Goal: Task Accomplishment & Management: Manage account settings

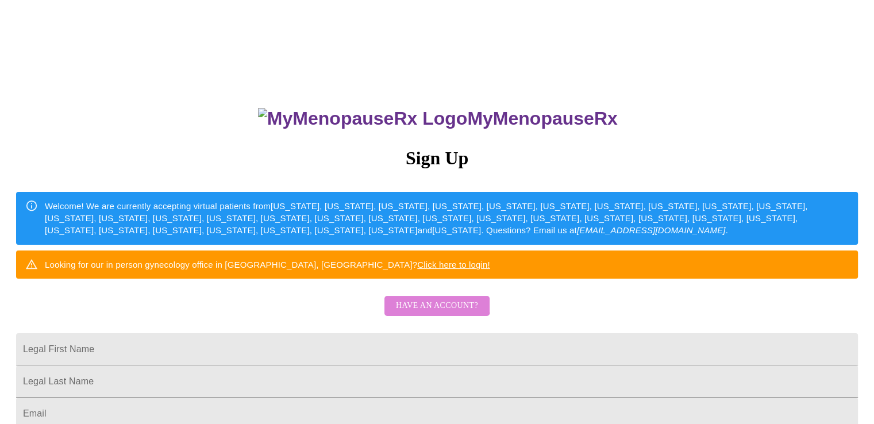
click at [423, 313] on span "Have an account?" at bounding box center [437, 306] width 82 height 14
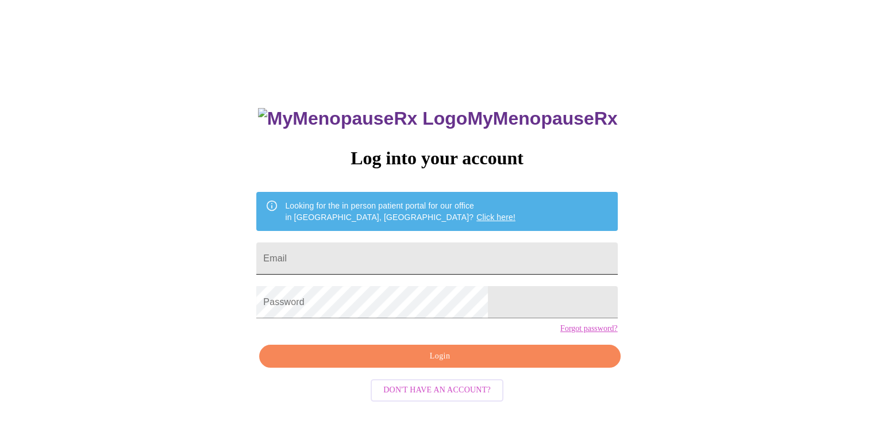
click at [360, 256] on input "Email" at bounding box center [436, 259] width 361 height 32
type input "[EMAIL_ADDRESS][DOMAIN_NAME]"
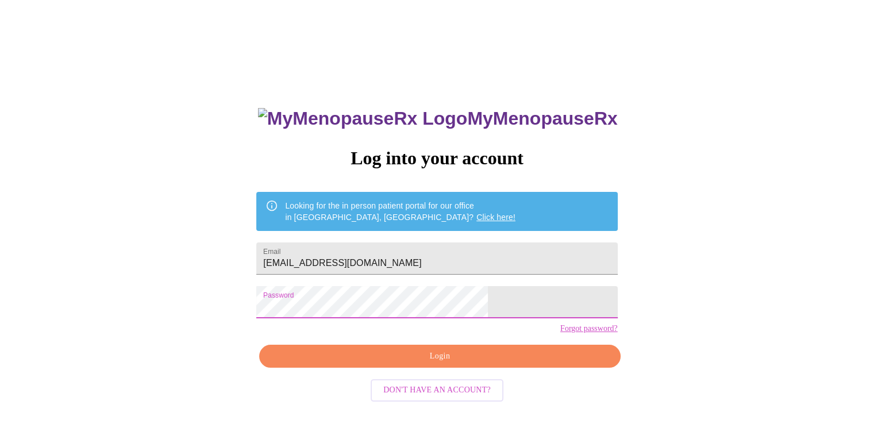
click at [428, 364] on span "Login" at bounding box center [439, 356] width 335 height 14
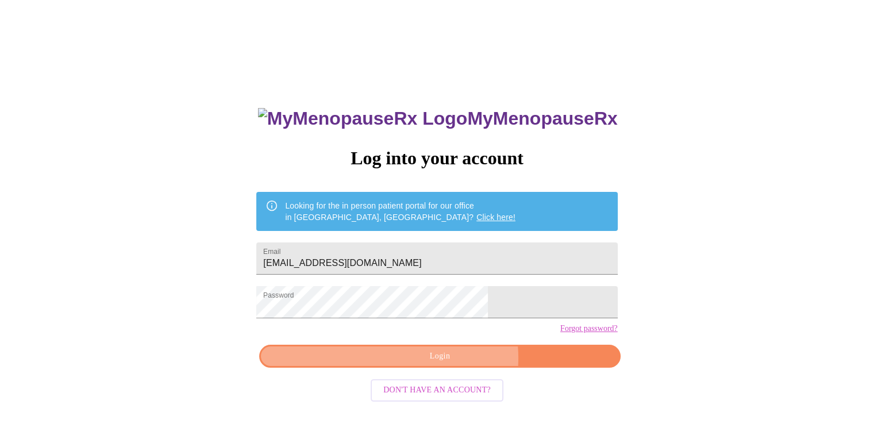
click at [453, 364] on span "Login" at bounding box center [439, 356] width 335 height 14
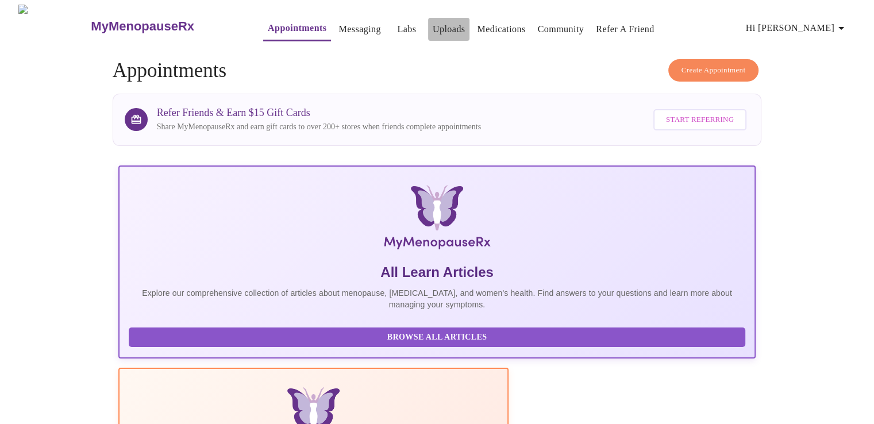
click at [433, 21] on link "Uploads" at bounding box center [449, 29] width 33 height 16
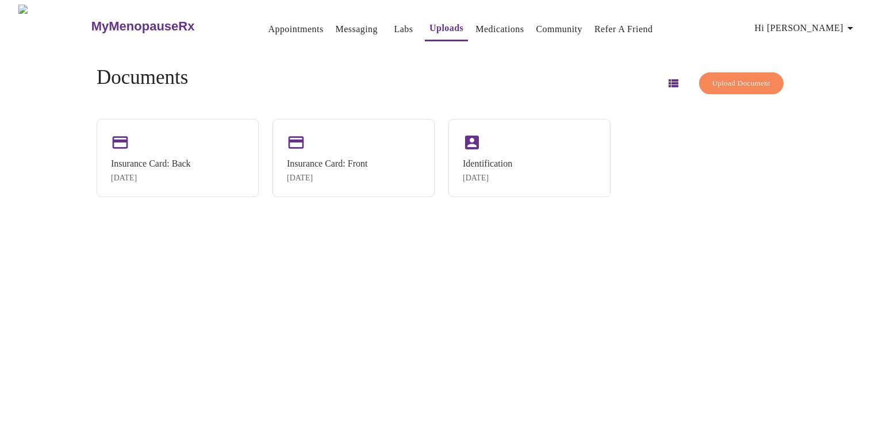
click at [817, 22] on span "Hi [PERSON_NAME]" at bounding box center [806, 28] width 102 height 16
click at [822, 43] on li "Billing" at bounding box center [833, 44] width 53 height 21
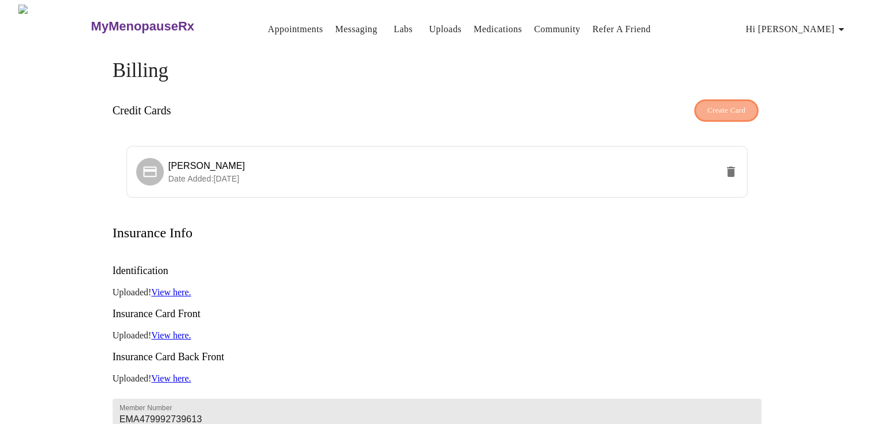
click at [727, 104] on span "Create Card" at bounding box center [727, 110] width 39 height 13
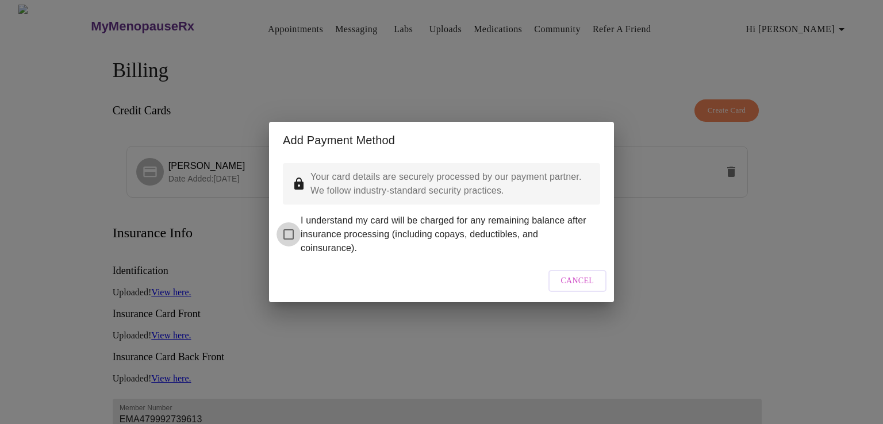
click at [289, 226] on input "I understand my card will be charged for any remaining balance after insurance …" at bounding box center [288, 234] width 24 height 24
checkbox input "true"
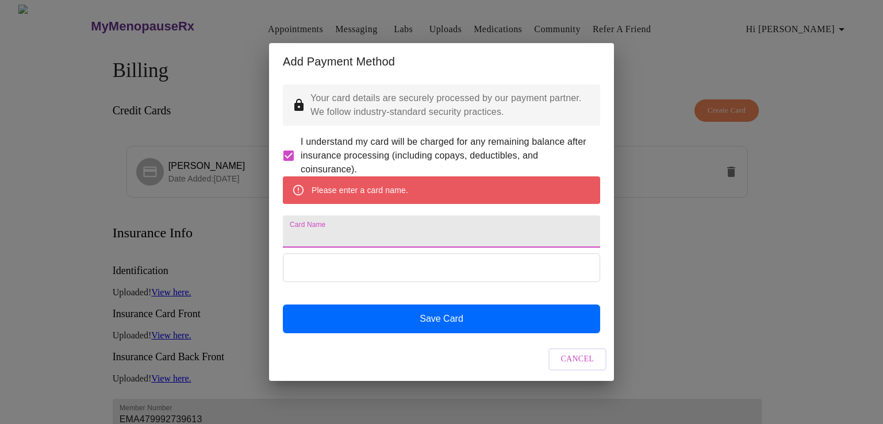
click at [321, 238] on input "Card Name" at bounding box center [441, 232] width 317 height 32
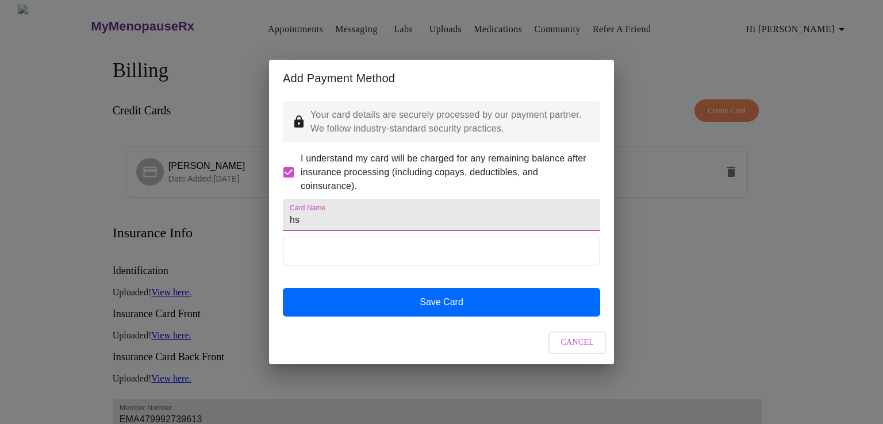
type input "h"
type input "HSA"
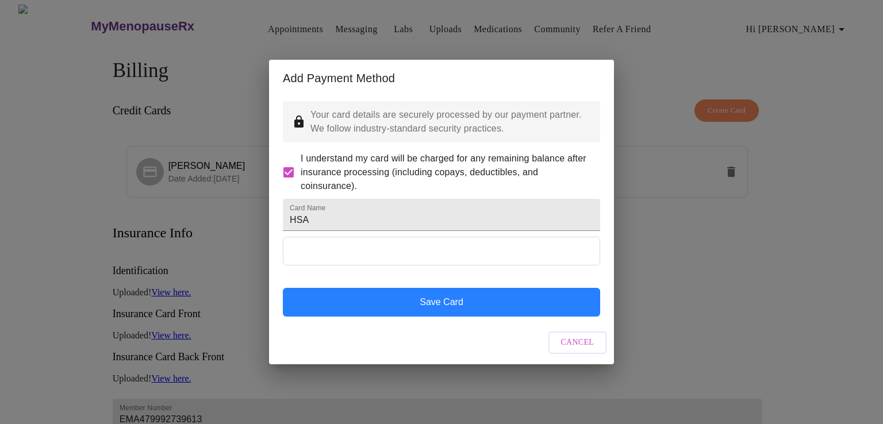
click at [437, 317] on button "Save Card" at bounding box center [441, 302] width 317 height 29
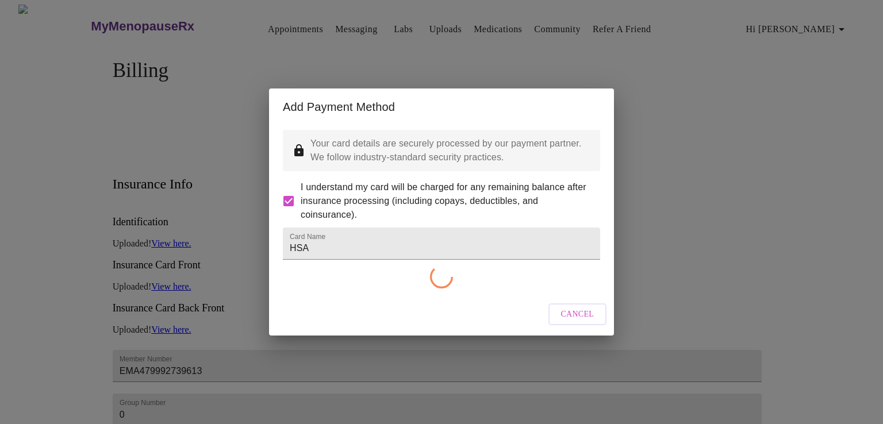
checkbox input "false"
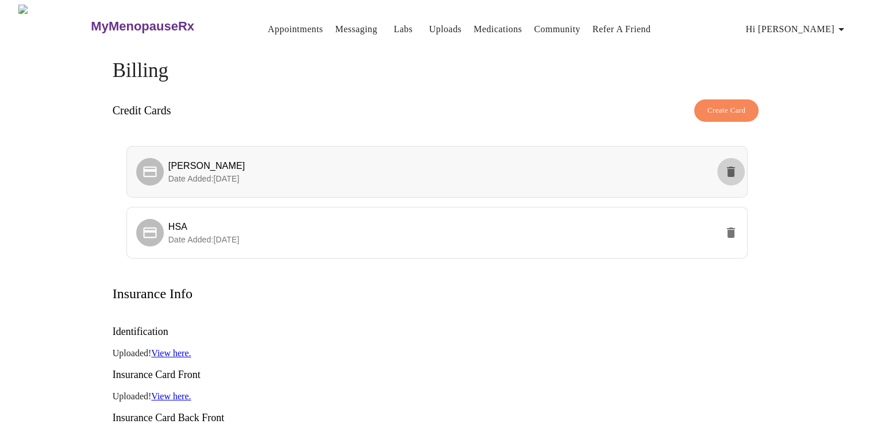
click at [731, 167] on icon "delete" at bounding box center [731, 172] width 8 height 10
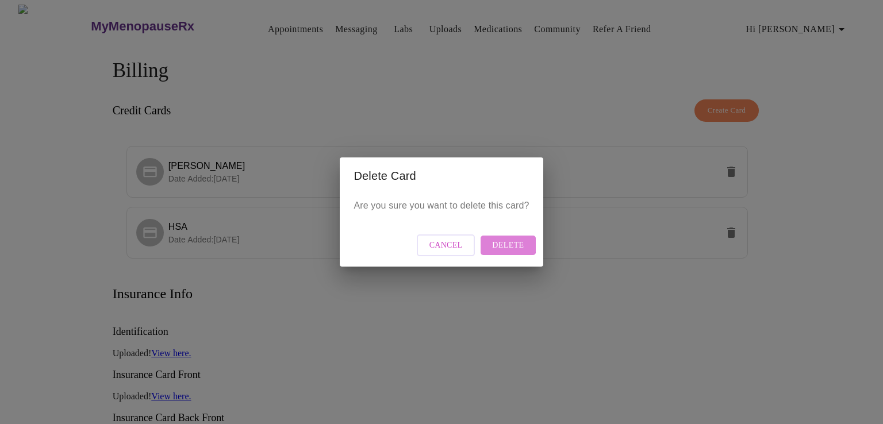
click at [508, 242] on span "Delete" at bounding box center [508, 246] width 32 height 14
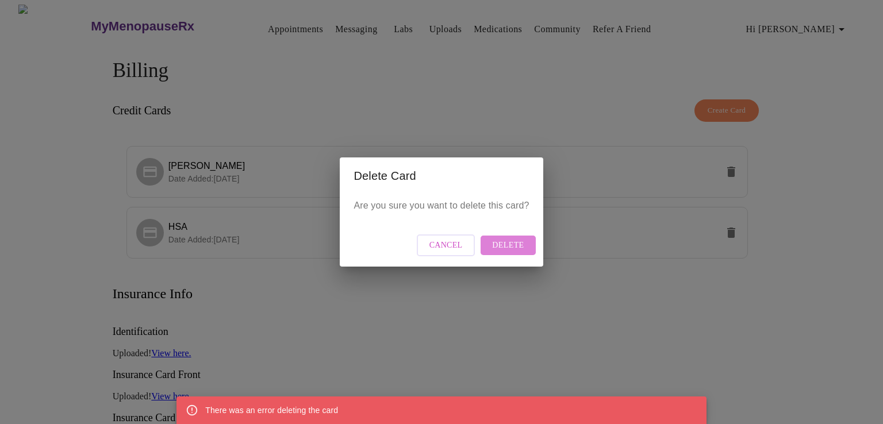
click at [519, 242] on span "Delete" at bounding box center [508, 246] width 32 height 14
click at [446, 243] on span "Cancel" at bounding box center [445, 246] width 33 height 14
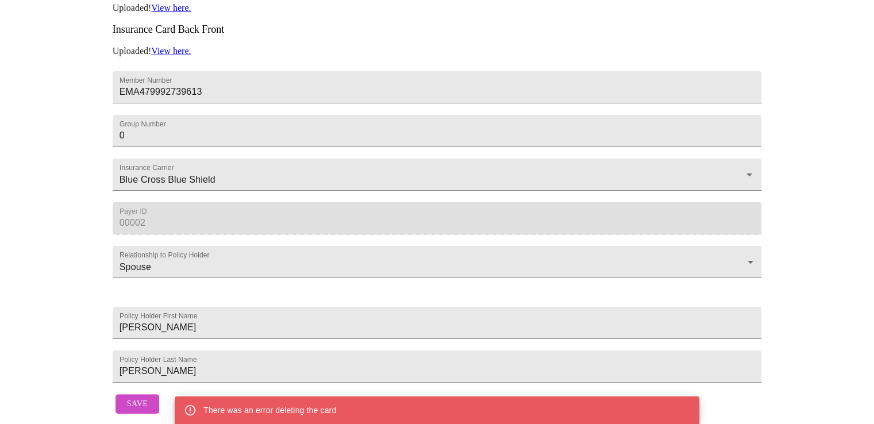
scroll to position [420, 0]
click at [138, 398] on span "Save" at bounding box center [137, 404] width 21 height 14
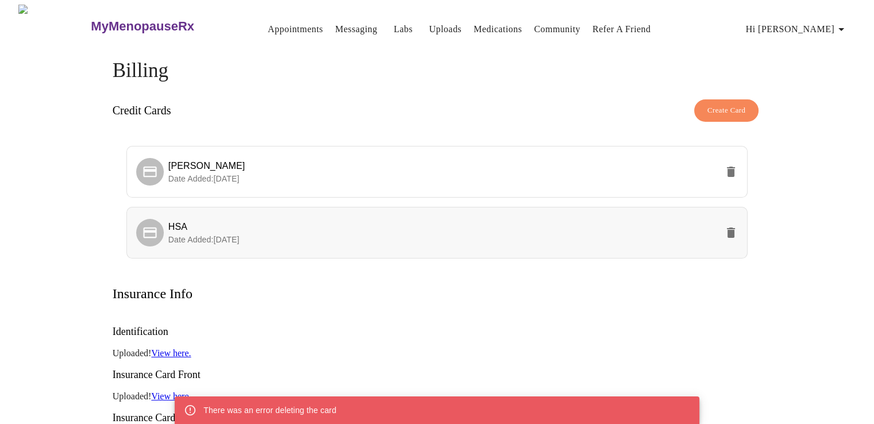
scroll to position [0, 0]
click at [428, 163] on span "[PERSON_NAME]" at bounding box center [442, 166] width 549 height 14
click at [731, 159] on button "delete" at bounding box center [731, 172] width 28 height 28
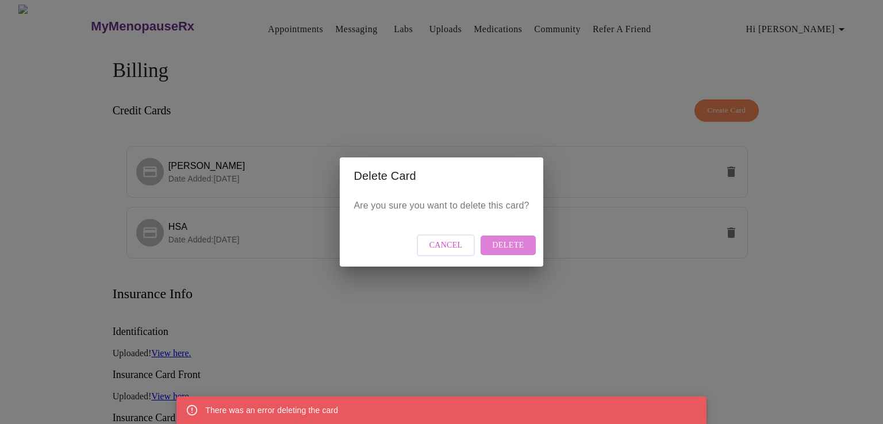
click at [525, 241] on button "Delete" at bounding box center [508, 246] width 55 height 20
click at [207, 225] on div "Delete Card Are you sure you want to delete this card? Cancel Delete" at bounding box center [441, 212] width 883 height 424
click at [436, 241] on span "Cancel" at bounding box center [445, 246] width 33 height 14
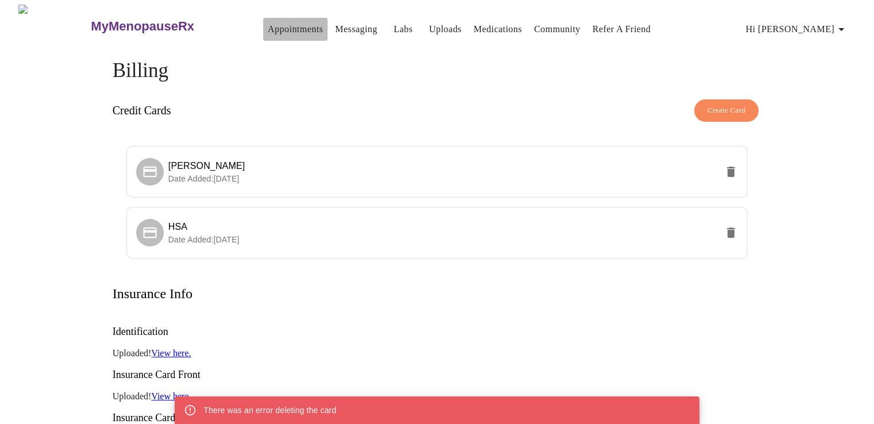
click at [268, 24] on link "Appointments" at bounding box center [295, 29] width 55 height 16
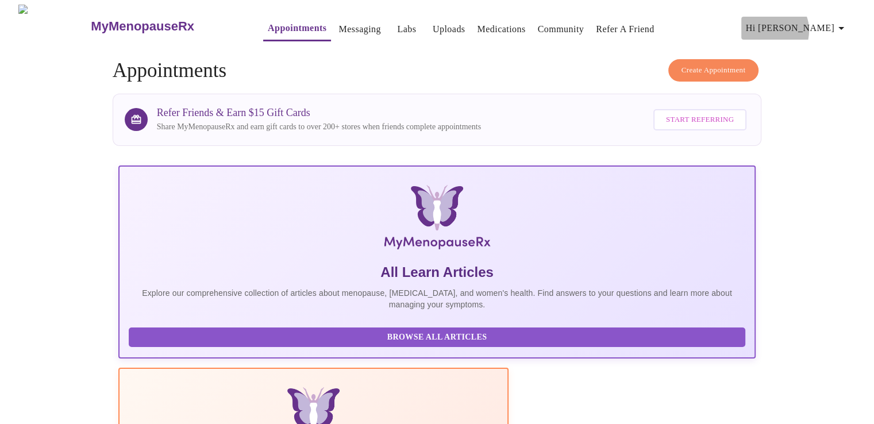
click at [819, 26] on span "Hi [PERSON_NAME]" at bounding box center [797, 28] width 102 height 16
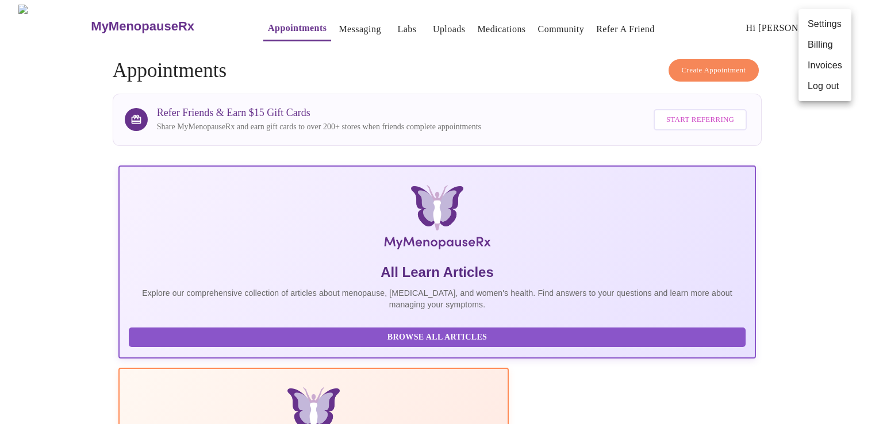
click at [814, 43] on li "Billing" at bounding box center [824, 44] width 53 height 21
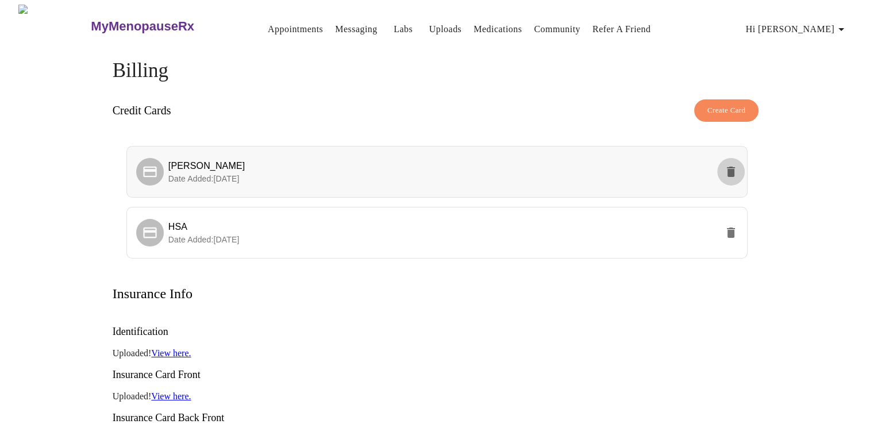
click at [729, 167] on icon "delete" at bounding box center [731, 172] width 8 height 10
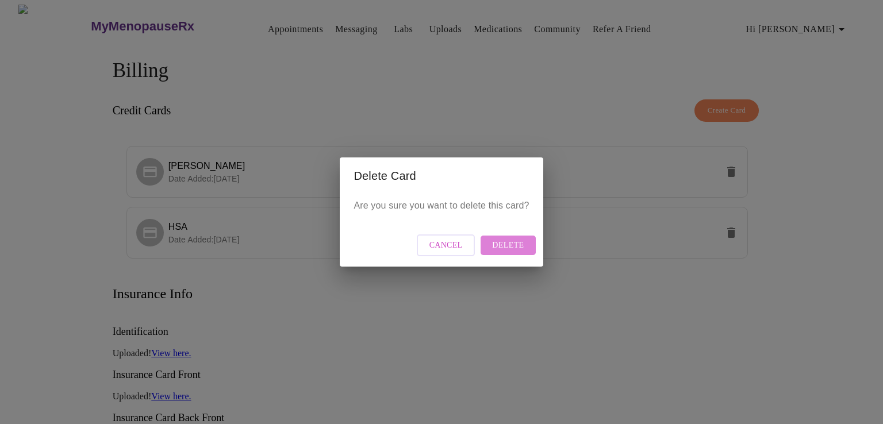
click at [519, 244] on span "Delete" at bounding box center [508, 246] width 32 height 14
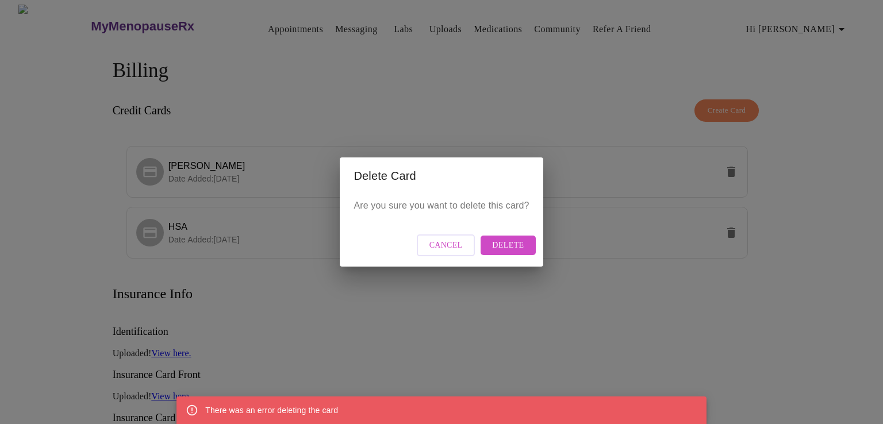
click at [447, 247] on span "Cancel" at bounding box center [445, 246] width 33 height 14
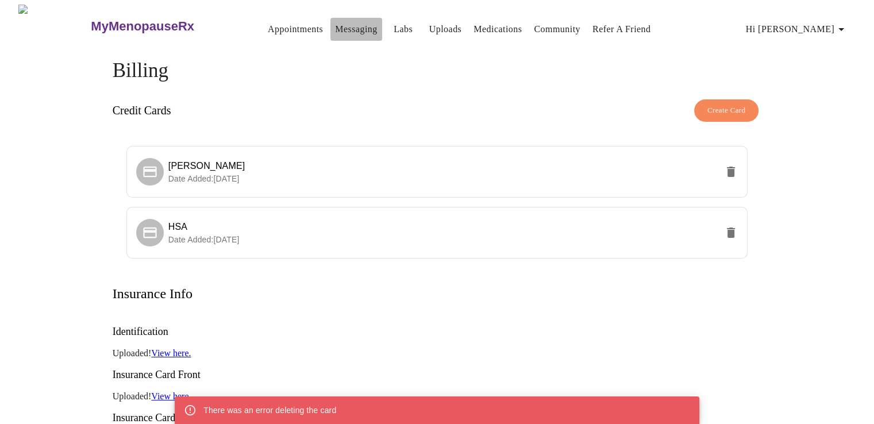
click at [335, 21] on link "Messaging" at bounding box center [356, 29] width 42 height 16
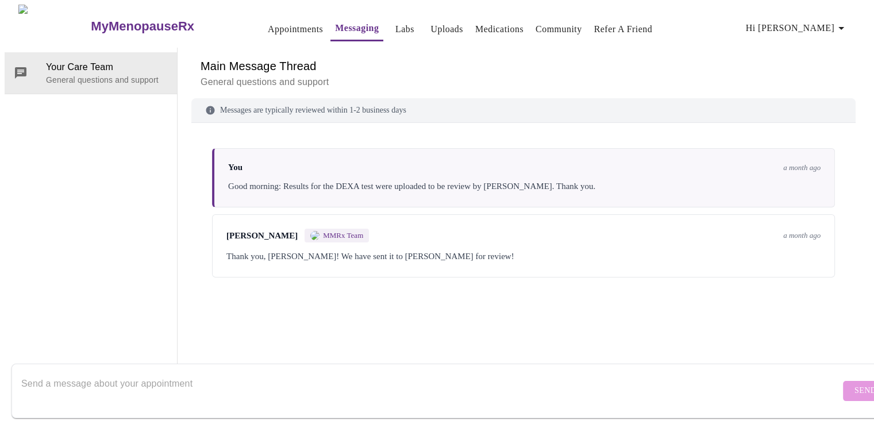
click at [285, 66] on h6 "Main Message Thread" at bounding box center [524, 66] width 646 height 18
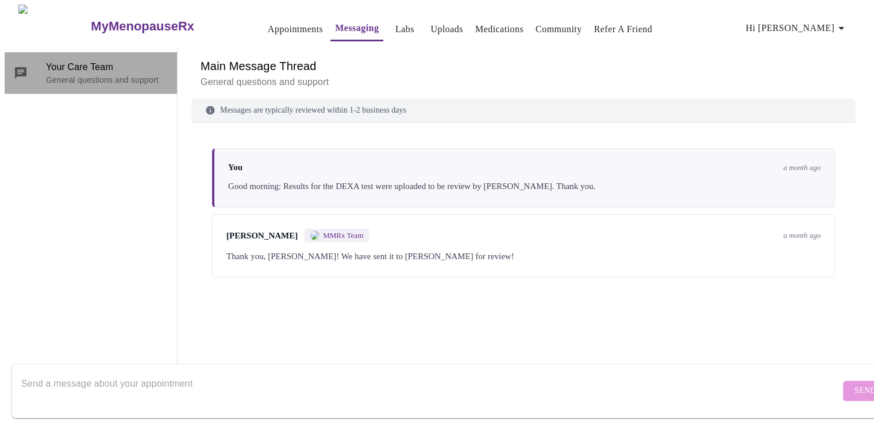
click at [76, 60] on span "Your Care Team" at bounding box center [107, 67] width 122 height 14
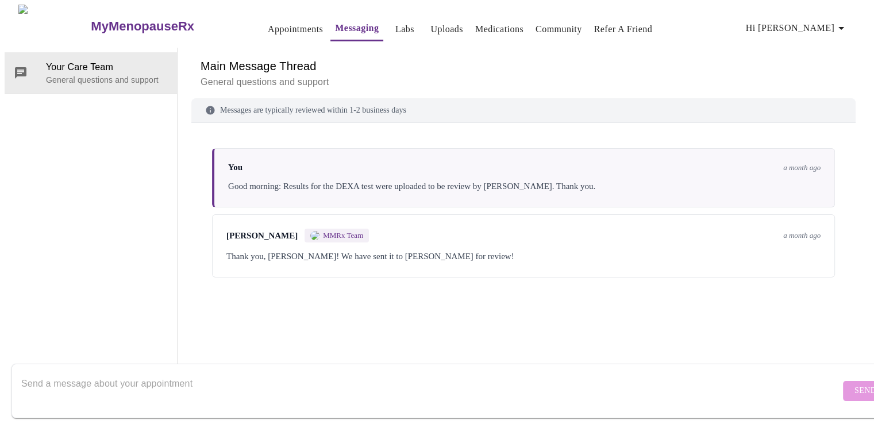
click at [463, 329] on div "Messages are typically reviewed within 1-2 business days You a month ago Good m…" at bounding box center [523, 238] width 664 height 280
click at [790, 175] on div "You a month ago Good morning: Results for the DEXA test were uploaded to be rev…" at bounding box center [523, 177] width 623 height 59
click at [336, 109] on div "Messages are typically reviewed within 1-2 business days" at bounding box center [523, 110] width 664 height 25
click at [230, 75] on p "General questions and support" at bounding box center [524, 82] width 646 height 14
click at [228, 113] on div "Messages are typically reviewed within 1-2 business days" at bounding box center [523, 110] width 664 height 25
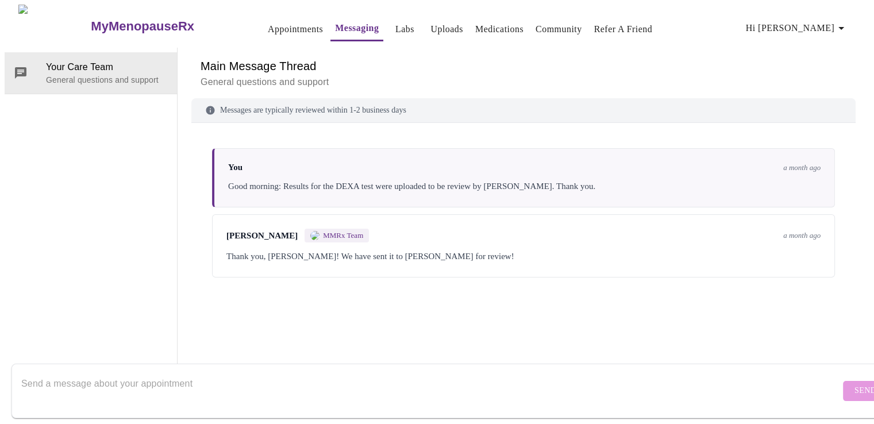
click at [55, 372] on textarea "Send a message about your appointment" at bounding box center [430, 390] width 819 height 37
type textarea "g"
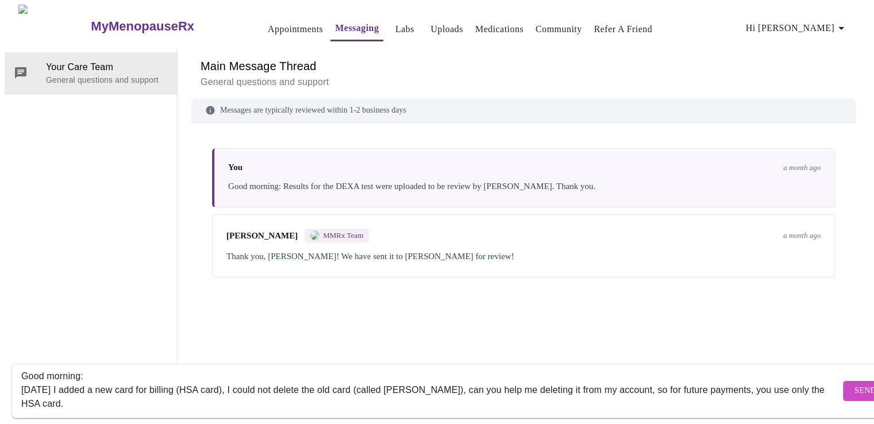
scroll to position [21, 0]
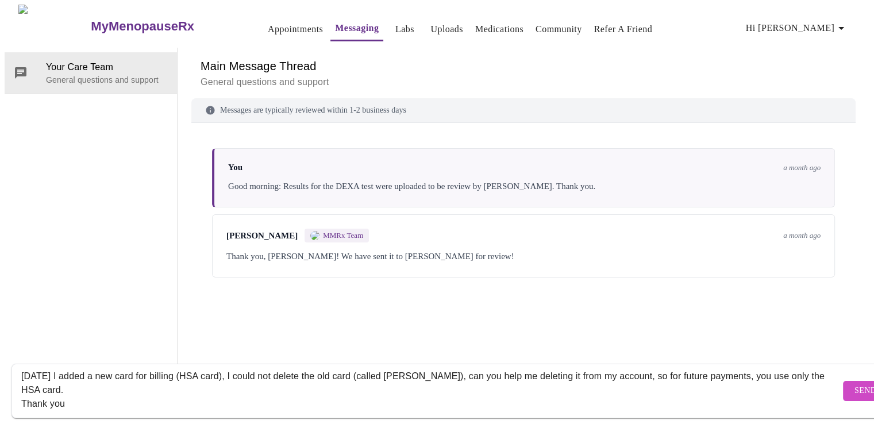
type textarea "Good morning: [DATE] I added a new card for billing (HSA card), I could not del…"
click at [844, 382] on button "Send" at bounding box center [865, 391] width 45 height 20
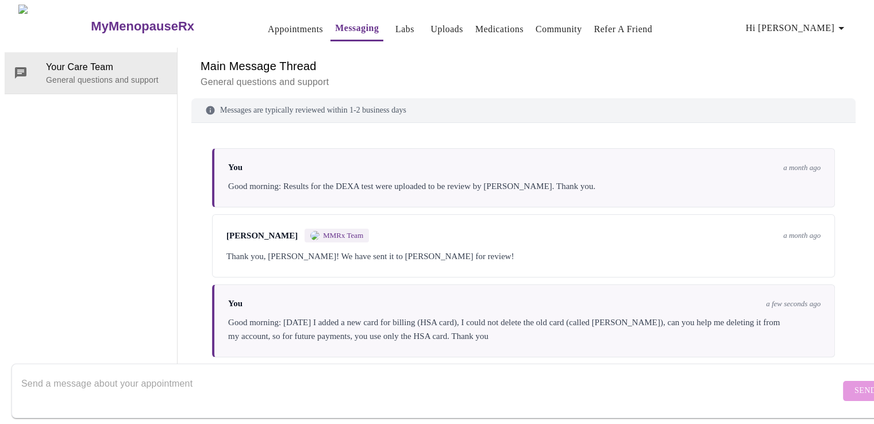
scroll to position [0, 0]
click at [812, 26] on span "Hi [PERSON_NAME]" at bounding box center [797, 28] width 102 height 16
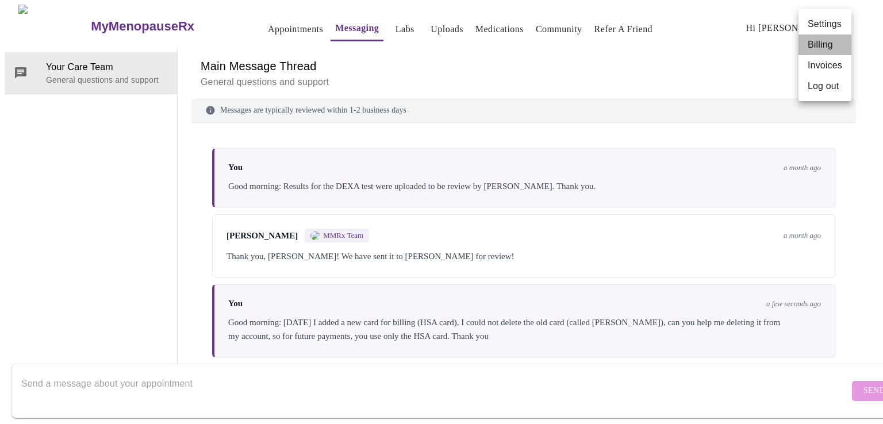
click at [821, 45] on li "Billing" at bounding box center [824, 44] width 53 height 21
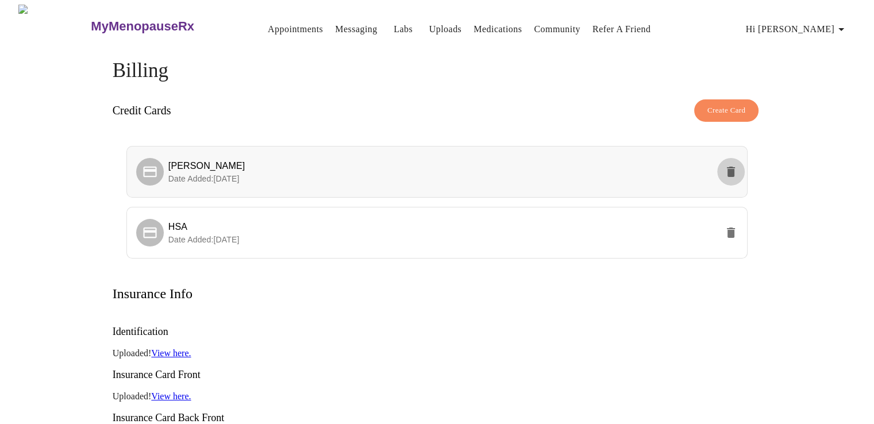
click at [731, 167] on icon "delete" at bounding box center [731, 172] width 8 height 10
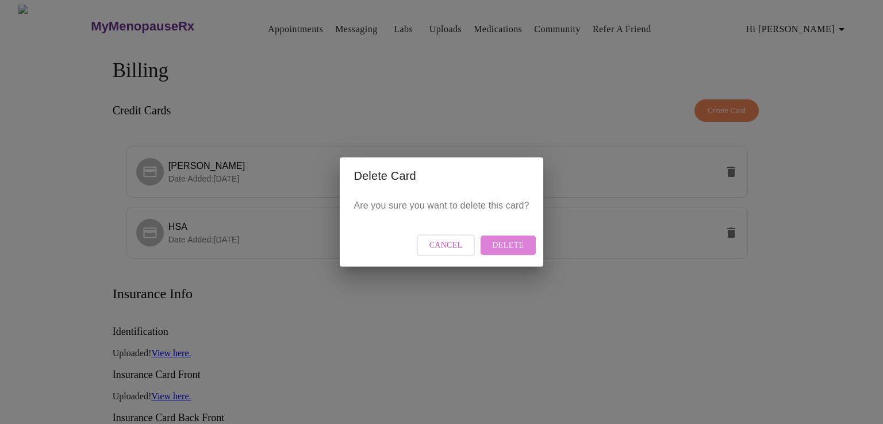
click at [512, 241] on span "Delete" at bounding box center [508, 246] width 32 height 14
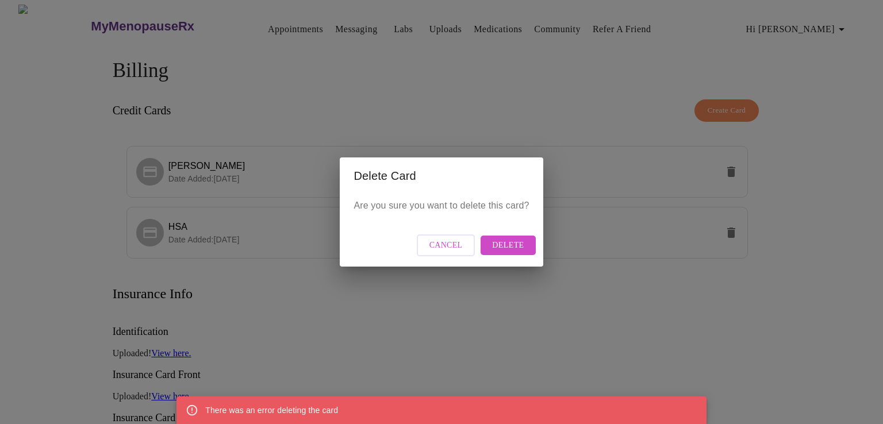
click at [814, 81] on div "Delete Card Are you sure you want to delete this card? Cancel Delete" at bounding box center [441, 212] width 883 height 424
click at [497, 248] on span "Delete" at bounding box center [508, 246] width 32 height 14
click at [446, 244] on span "Cancel" at bounding box center [445, 246] width 33 height 14
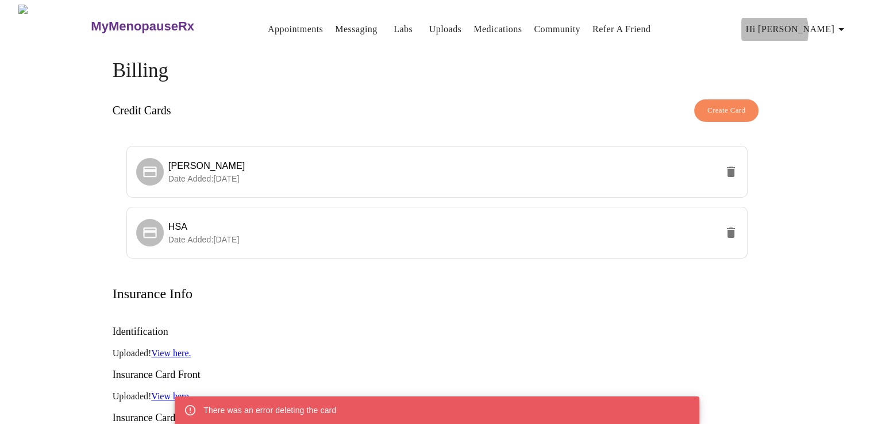
click at [812, 26] on span "Hi [PERSON_NAME]" at bounding box center [797, 29] width 102 height 16
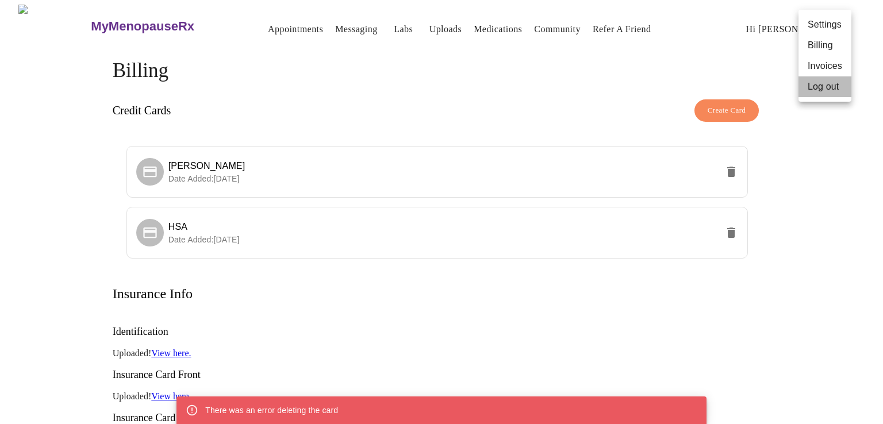
click at [818, 90] on li "Log out" at bounding box center [824, 86] width 53 height 21
